Goal: Information Seeking & Learning: Find specific page/section

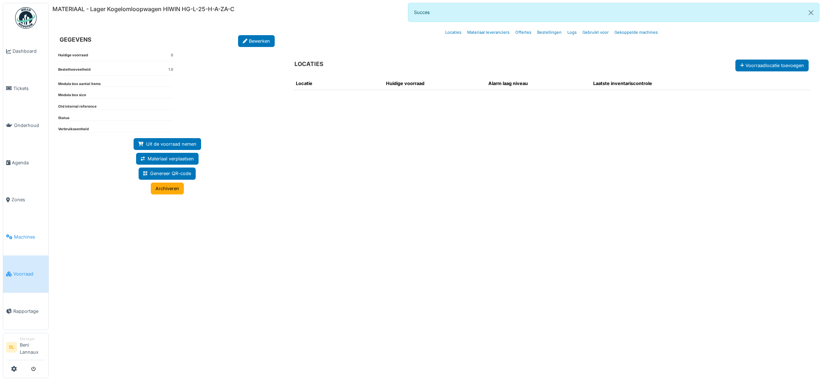
click at [25, 236] on span "Machines" at bounding box center [30, 237] width 32 height 7
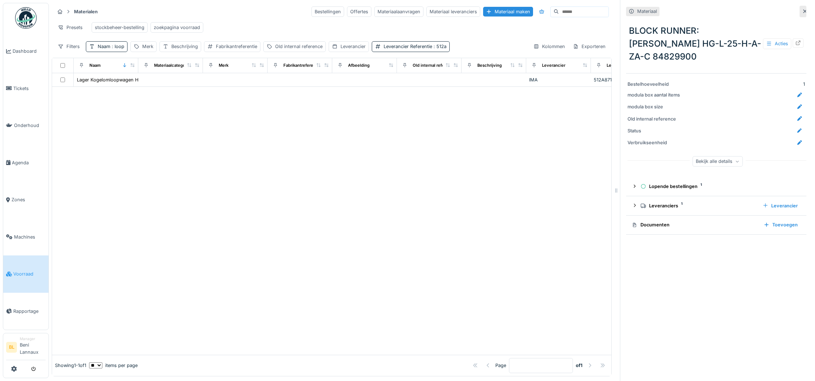
scroll to position [8, 0]
click at [191, 24] on div "zoekpagina voorraad" at bounding box center [177, 27] width 46 height 7
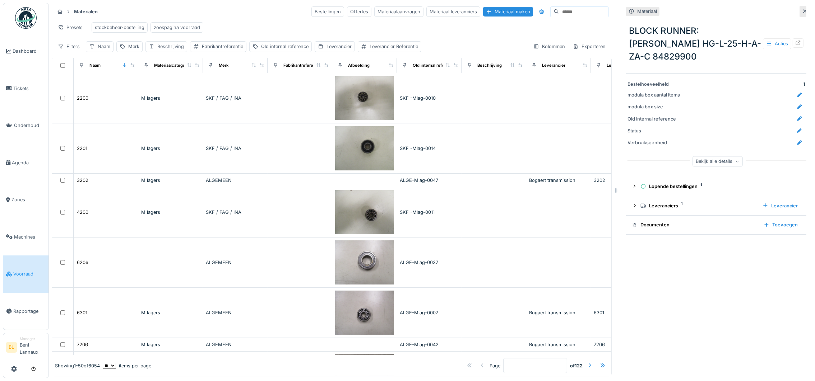
click at [171, 48] on div "Beschrijving" at bounding box center [170, 46] width 27 height 7
click at [170, 85] on label "Beschrijving" at bounding box center [170, 89] width 36 height 9
click at [170, 84] on input "Beschrijving" at bounding box center [193, 89] width 88 height 15
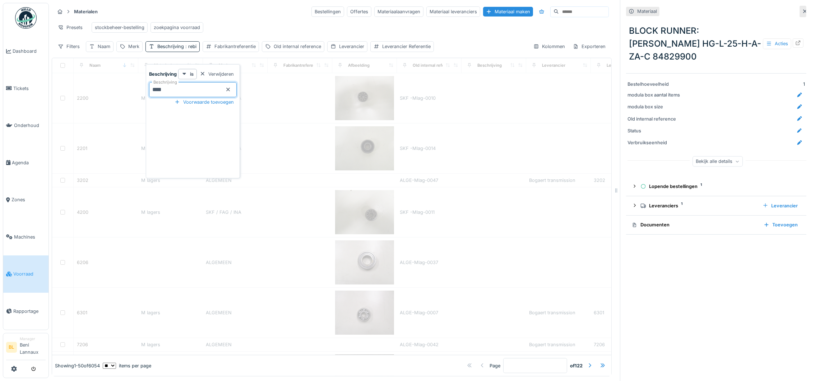
type input "****"
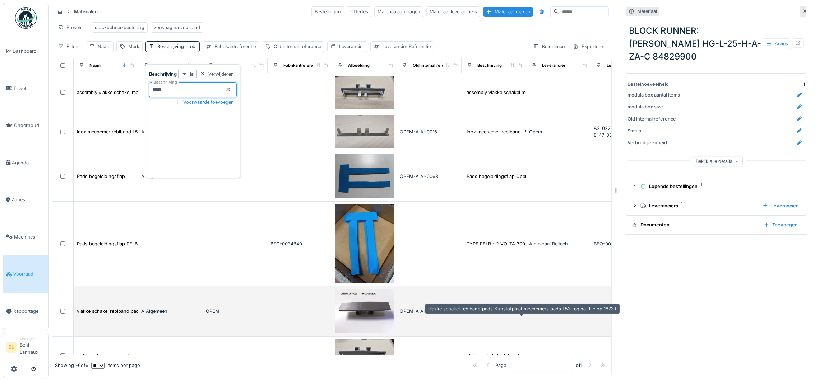
click at [512, 315] on div "vlakke schakel rebiband pads Kunstofplaat meen..." at bounding box center [522, 311] width 112 height 7
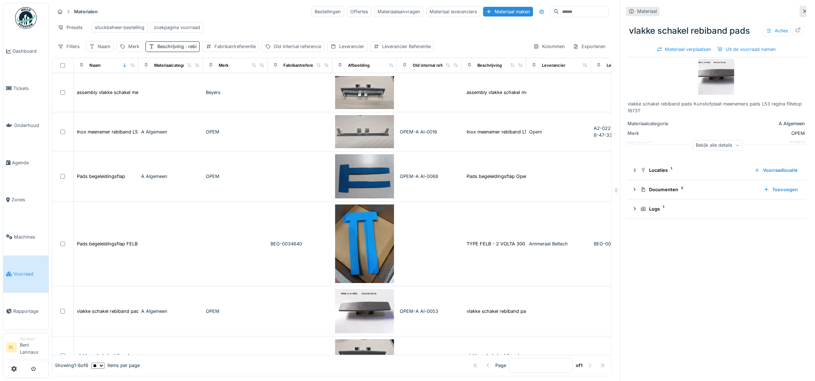
click at [701, 140] on div "Bekijk alle details" at bounding box center [717, 145] width 50 height 10
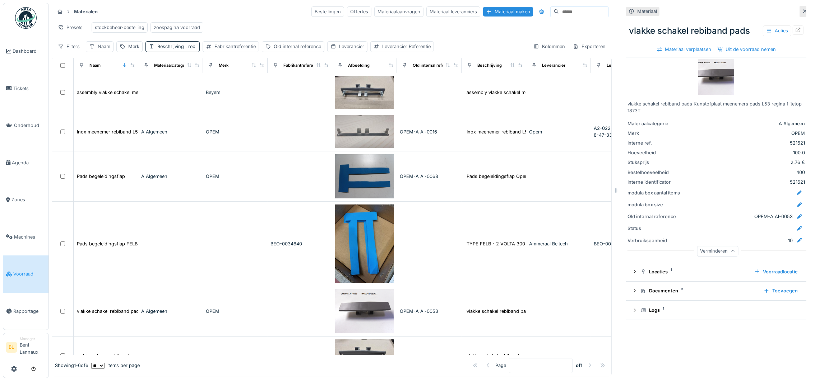
click at [787, 27] on div "vlakke schakel rebiband pads Acties" at bounding box center [716, 31] width 180 height 19
click at [795, 28] on icon at bounding box center [798, 30] width 6 height 5
